Goal: Find specific page/section: Locate a particular part of the current website

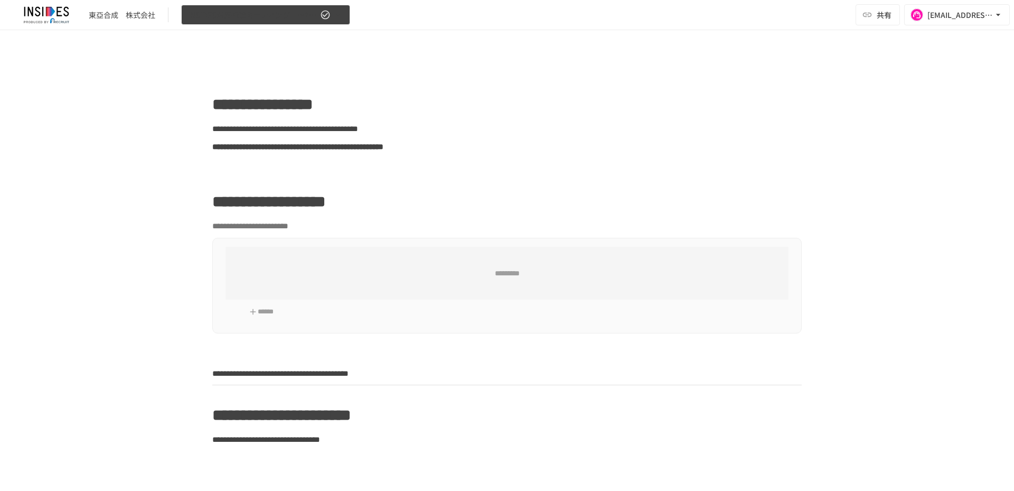
click at [284, 18] on span "INSIDES活用推進ミーティング　～2回目～" at bounding box center [253, 14] width 130 height 13
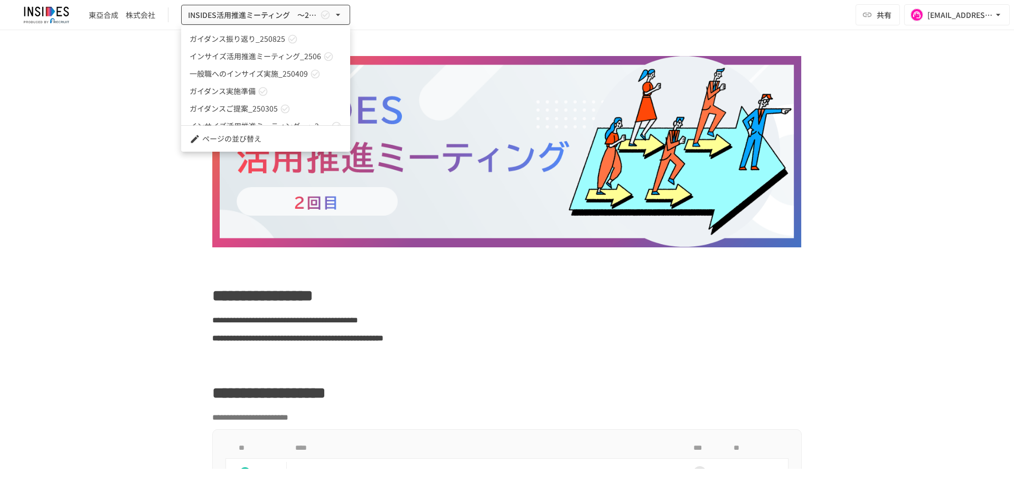
click at [387, 359] on div at bounding box center [507, 245] width 1014 height 491
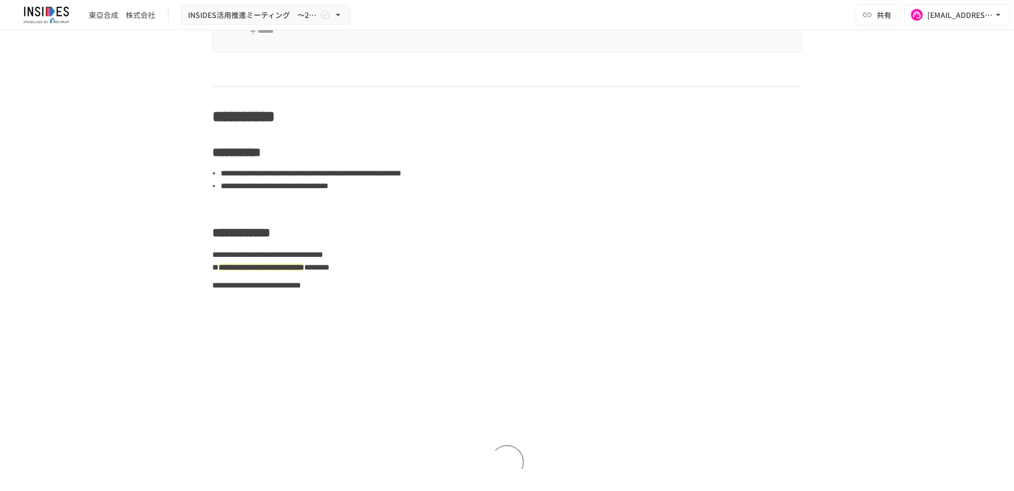
scroll to position [3787, 0]
click at [301, 19] on span "INSIDES活用推進ミーティング　～2回目～" at bounding box center [253, 14] width 130 height 13
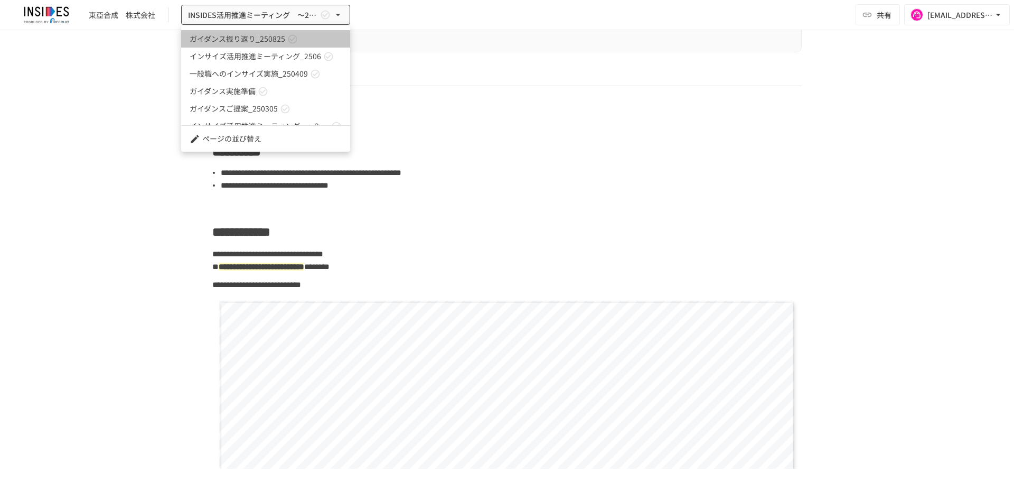
click at [263, 43] on span "ガイダンス振り返り_250825" at bounding box center [238, 38] width 96 height 11
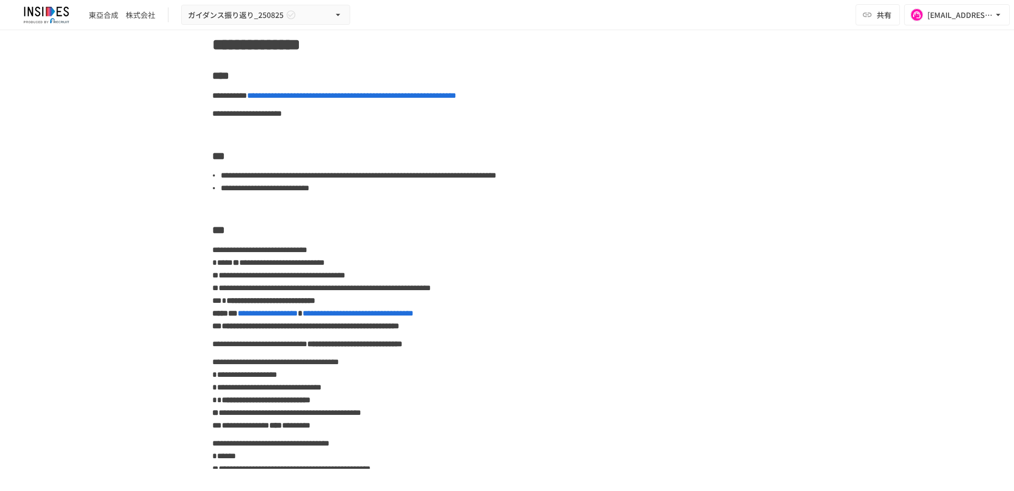
scroll to position [11, 0]
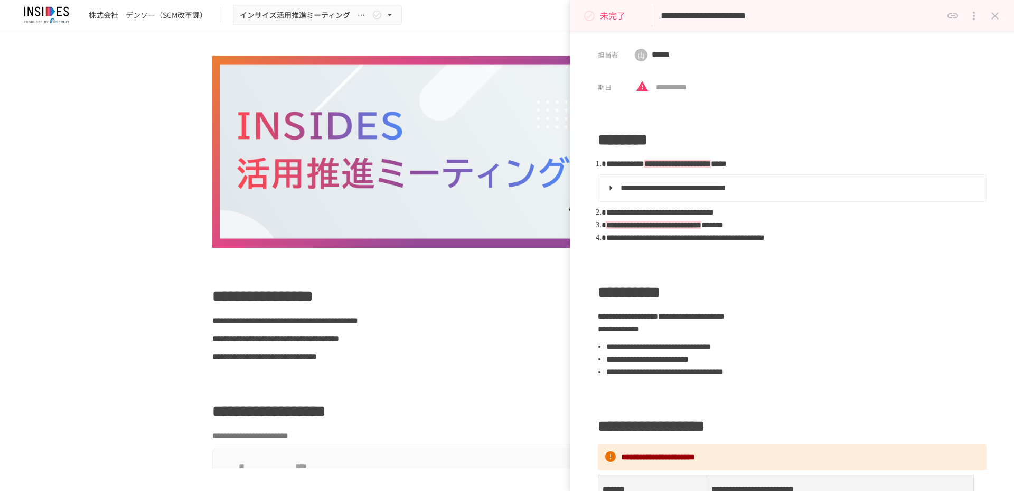
scroll to position [2718, 0]
